Goal: Navigation & Orientation: Understand site structure

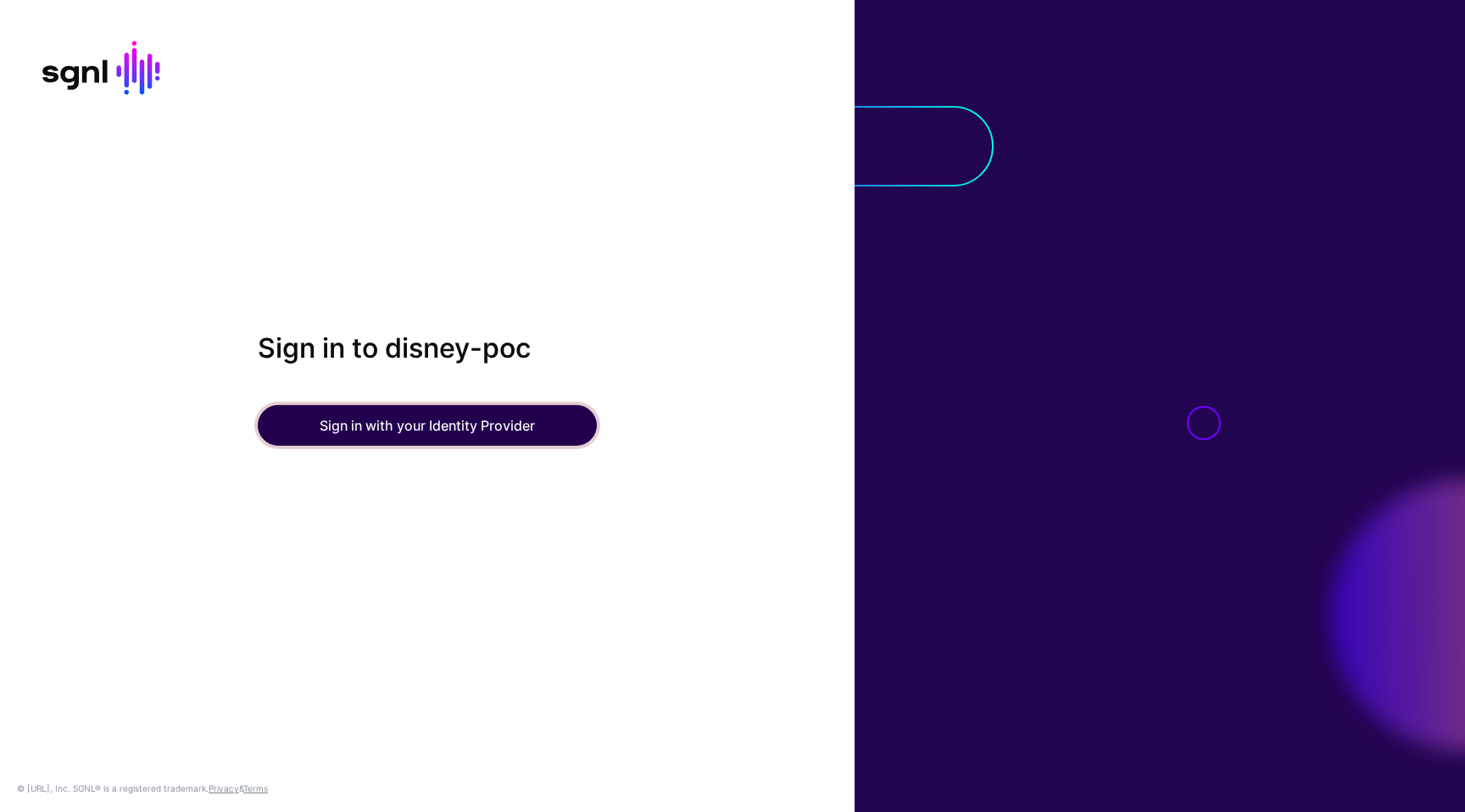
click at [475, 410] on button "Sign in with your Identity Provider" at bounding box center [427, 426] width 339 height 41
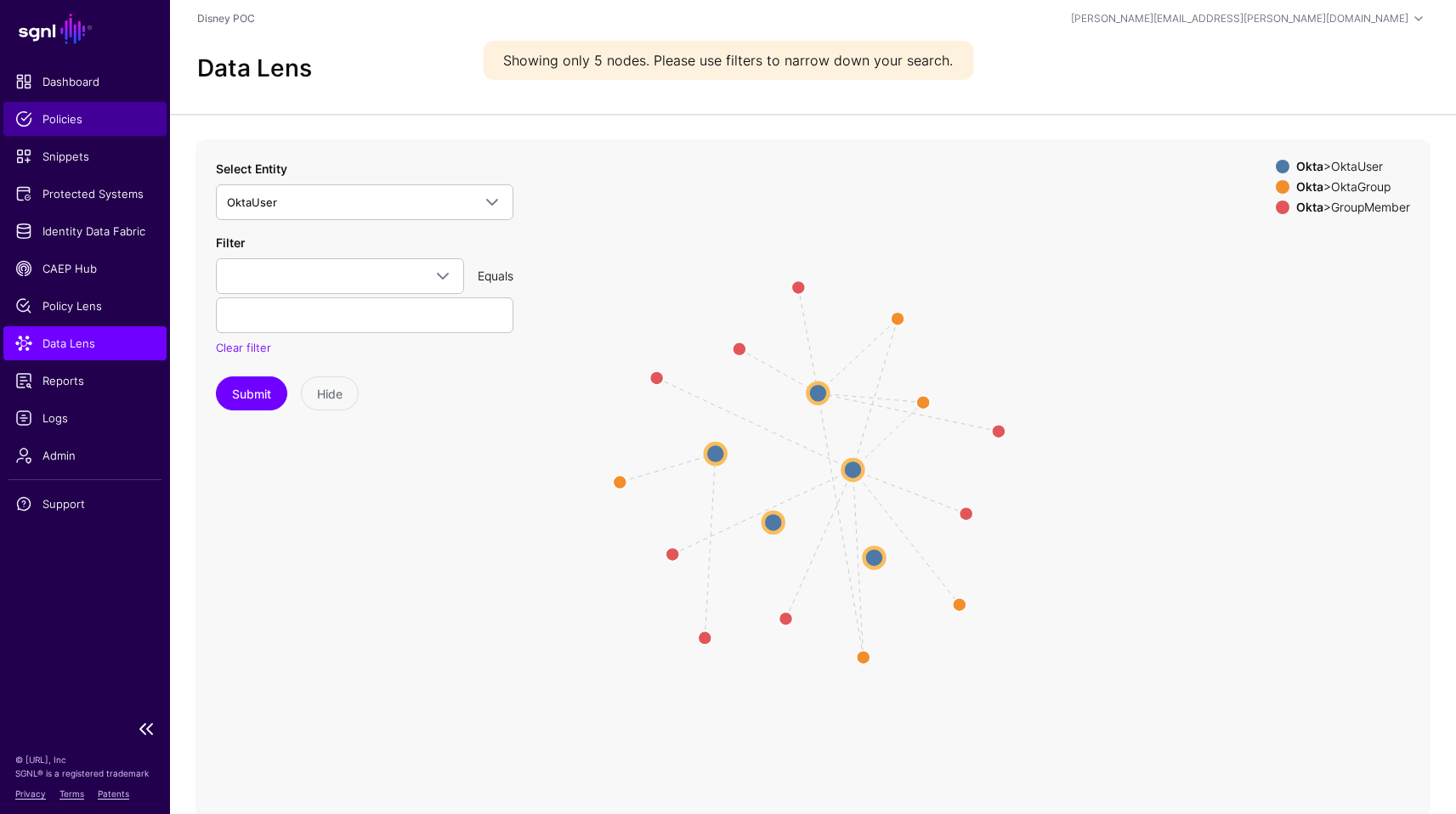
click at [66, 119] on span "Policies" at bounding box center [84, 118] width 139 height 17
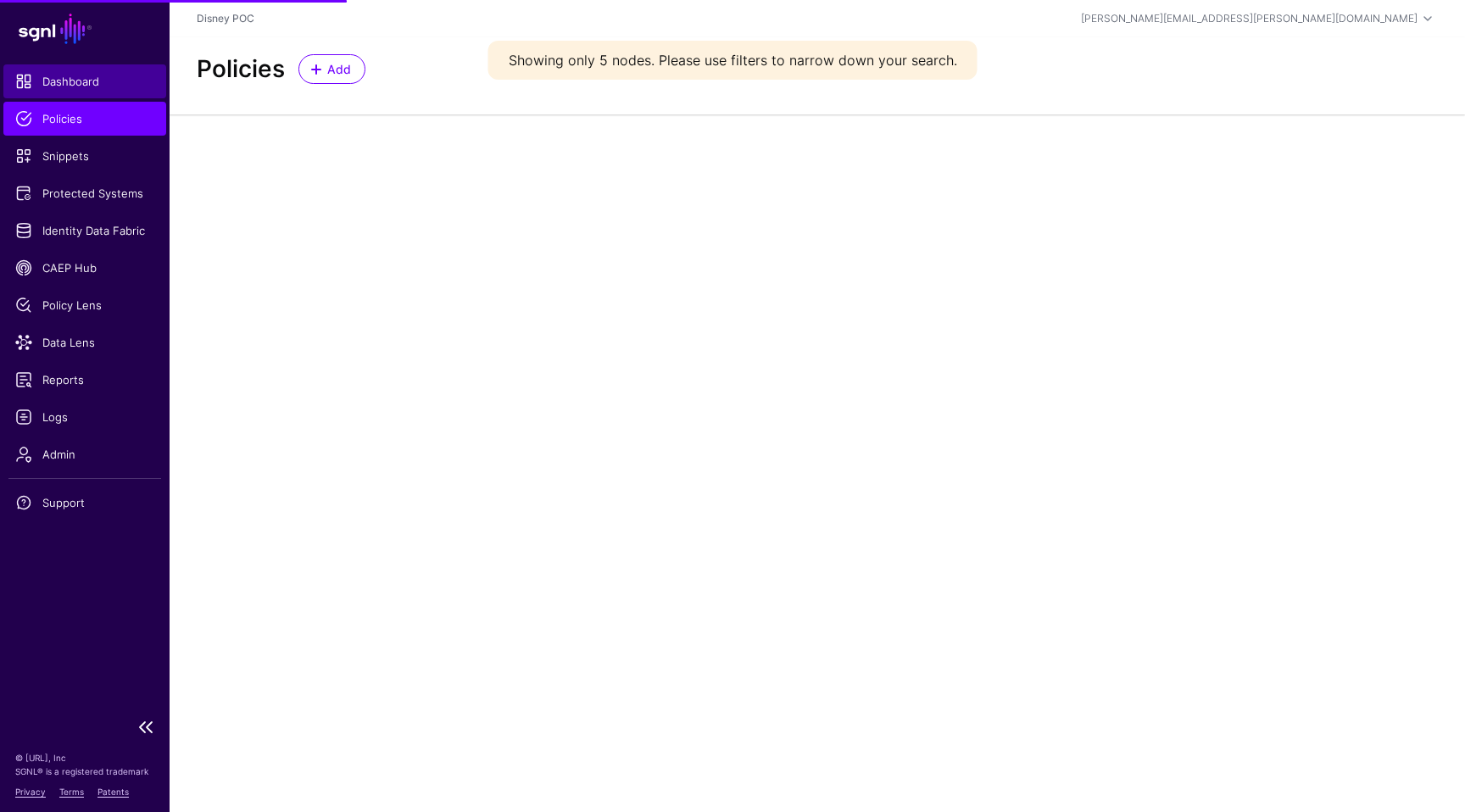
click at [85, 72] on link "Dashboard" at bounding box center [85, 81] width 163 height 34
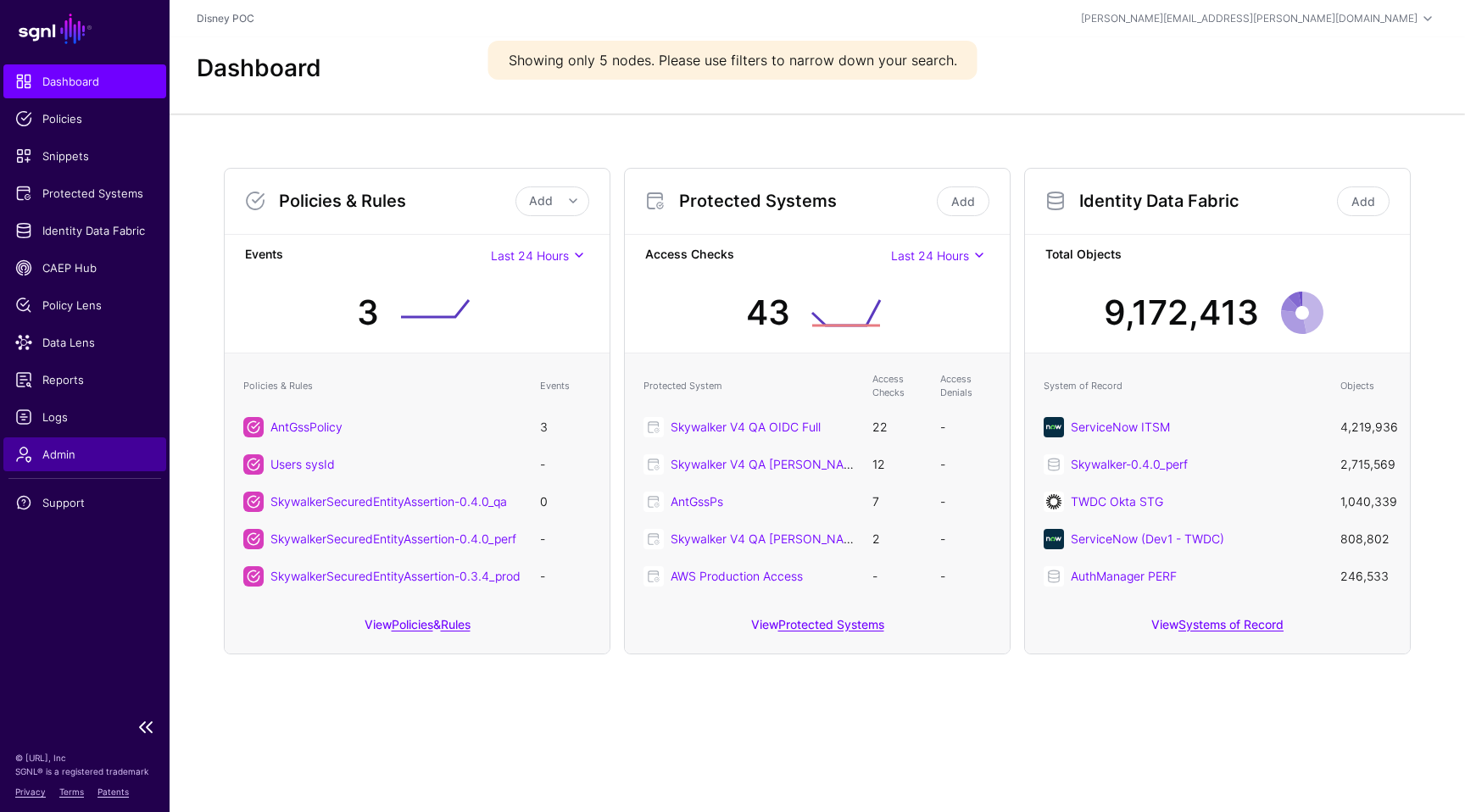
click at [86, 456] on span "Admin" at bounding box center [84, 454] width 139 height 17
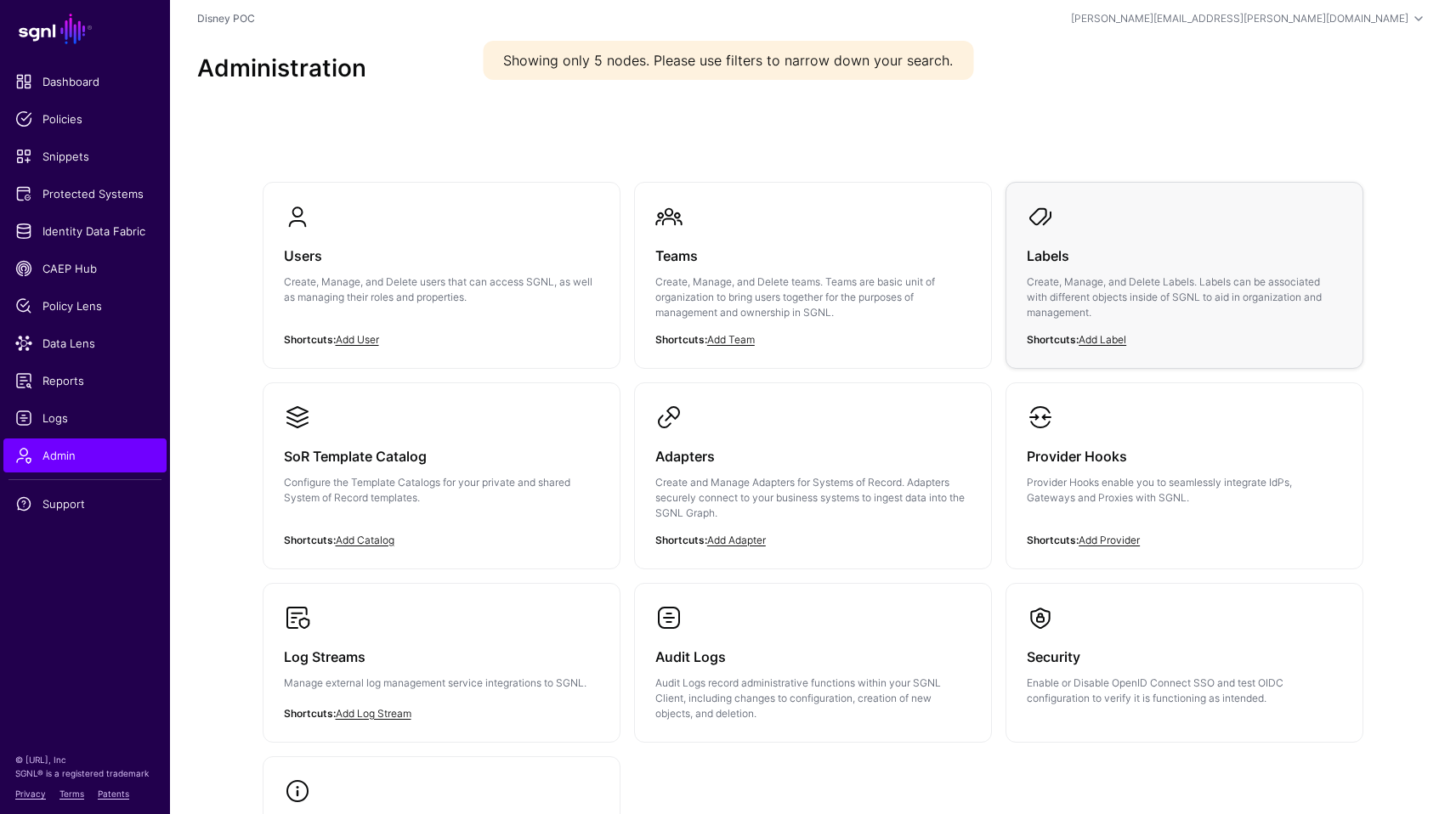
click at [1077, 263] on h3 "Labels" at bounding box center [1184, 255] width 316 height 24
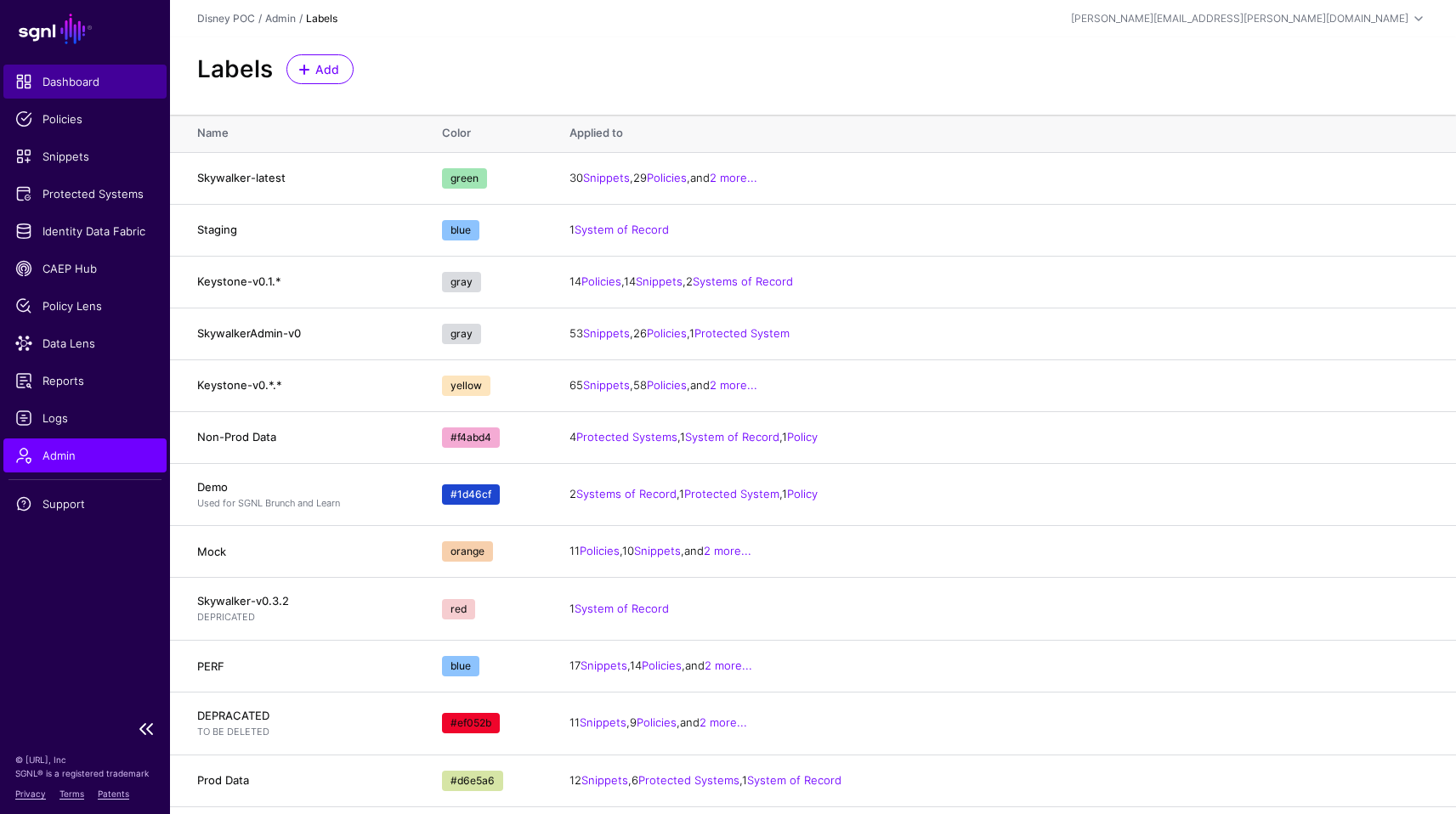
click at [61, 85] on span "Dashboard" at bounding box center [84, 82] width 139 height 17
